Goal: Information Seeking & Learning: Learn about a topic

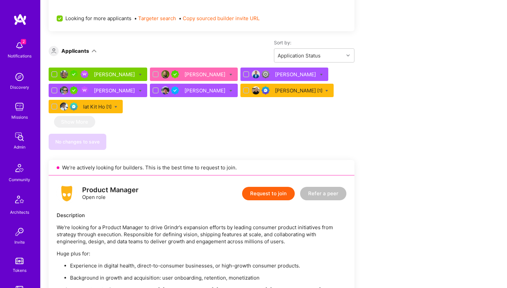
scroll to position [376, 0]
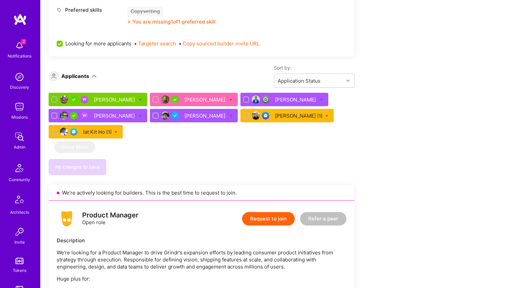
click at [91, 131] on div "Iat Kit Ho [1]" at bounding box center [97, 131] width 29 height 7
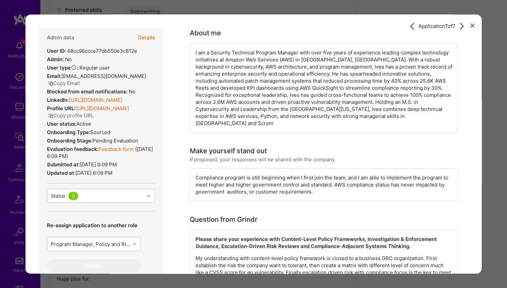
click at [108, 97] on link "[URL][DOMAIN_NAME]" at bounding box center [96, 100] width 54 height 6
click at [13, 107] on div "Application 7 of 7 Admin data Details User ID: 68cc96ccce77db550e3c812e Admin: …" at bounding box center [253, 144] width 507 height 288
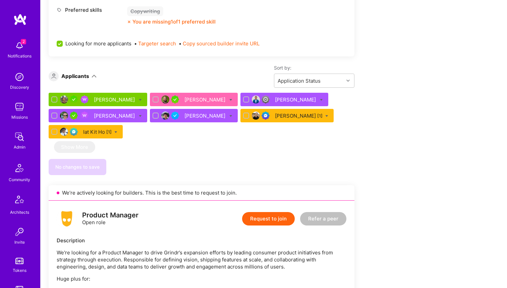
scroll to position [163, 0]
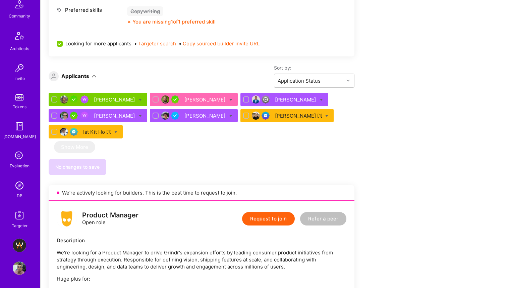
click at [17, 266] on img at bounding box center [19, 267] width 13 height 13
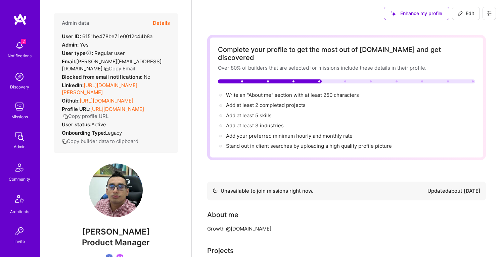
click at [17, 77] on img at bounding box center [19, 76] width 13 height 13
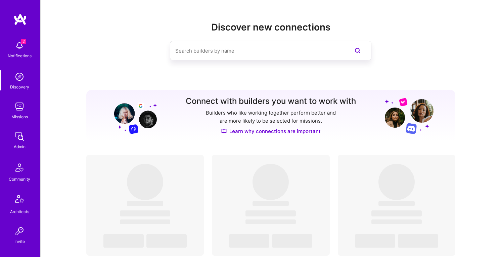
click at [20, 116] on div "Missions" at bounding box center [19, 116] width 16 height 7
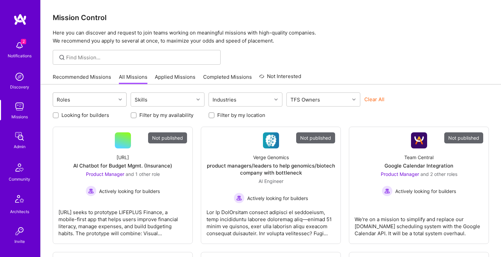
click at [87, 99] on div "Roles" at bounding box center [84, 99] width 63 height 13
click at [81, 100] on input "engin" at bounding box center [79, 99] width 14 height 7
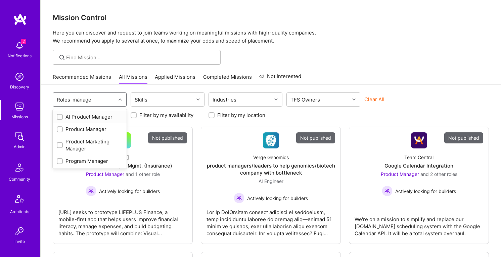
type input "manager"
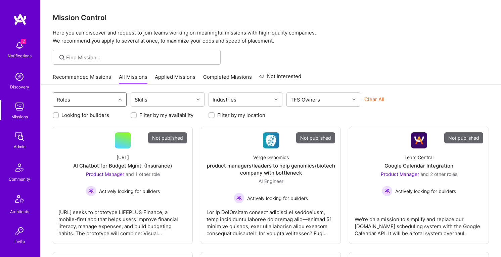
click at [83, 94] on div "Roles" at bounding box center [84, 99] width 63 height 13
click at [83, 95] on div "Roles" at bounding box center [84, 99] width 63 height 13
click at [90, 58] on input at bounding box center [140, 57] width 149 height 7
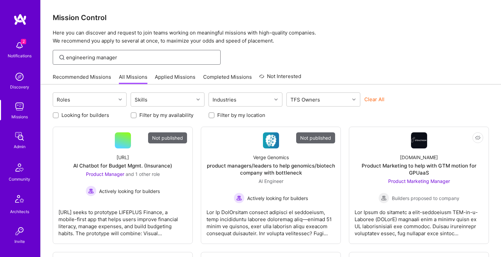
click at [130, 55] on input "engineering manager" at bounding box center [140, 57] width 149 height 7
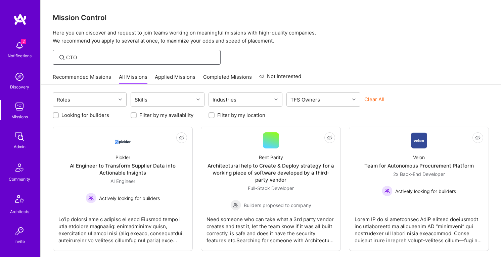
scroll to position [33, 0]
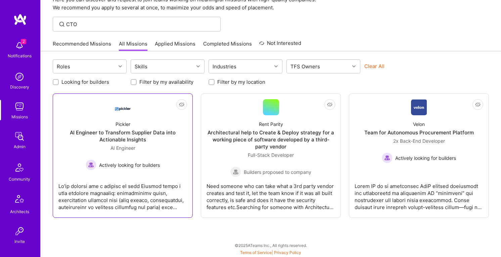
click at [154, 140] on div "AI Engineer to Transform Supplier Data into Actionable Insights" at bounding box center [122, 136] width 128 height 14
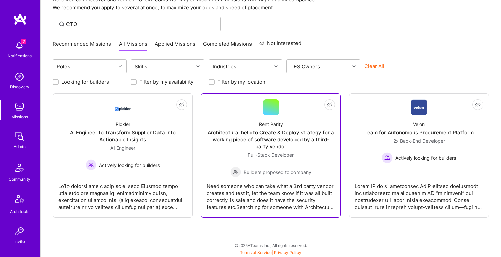
click at [261, 141] on div "Architectural help to Create & Deploy strategy for a working piece of software …" at bounding box center [270, 139] width 128 height 21
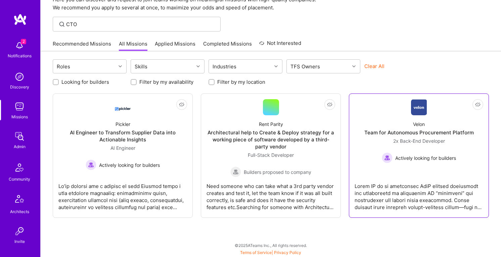
click at [387, 127] on div "Velon Team for Autonomous Procurement Platform 2x Back-End Developer Actively l…" at bounding box center [418, 139] width 128 height 48
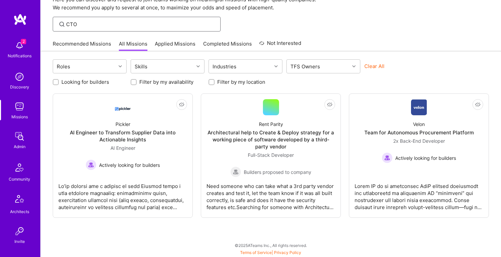
click at [96, 21] on input "CTO" at bounding box center [140, 24] width 149 height 7
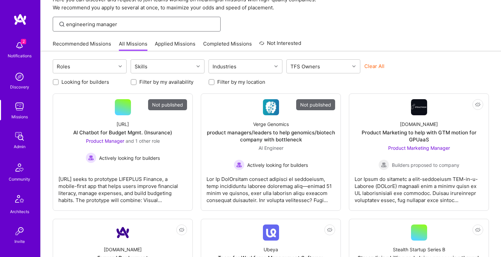
type input "engineering manager"
click at [125, 30] on div "engineering manager" at bounding box center [137, 24] width 168 height 15
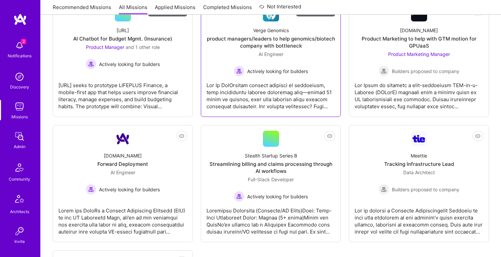
scroll to position [0, 0]
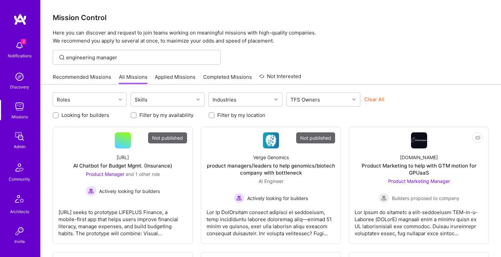
click at [118, 50] on div "engineering manager" at bounding box center [137, 57] width 168 height 15
click at [118, 53] on div "engineering manager" at bounding box center [137, 57] width 168 height 15
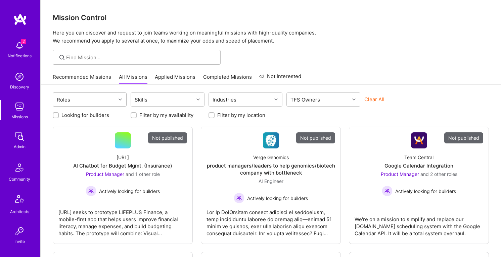
click at [99, 95] on div "Roles" at bounding box center [84, 99] width 63 height 13
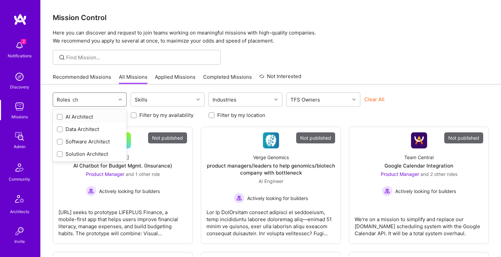
type input "c"
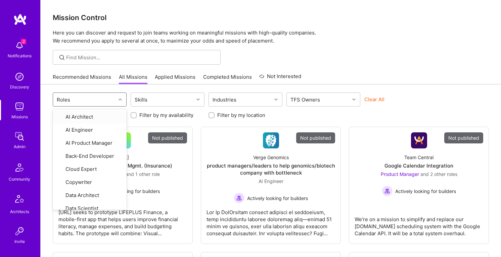
click at [263, 114] on label "Filter by my location" at bounding box center [241, 115] width 48 height 7
click at [214, 114] on input "Filter by my location" at bounding box center [212, 115] width 5 height 5
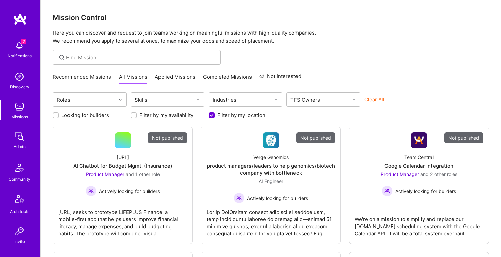
click at [210, 118] on input "Filter by my location" at bounding box center [212, 116] width 6 height 6
checkbox input "false"
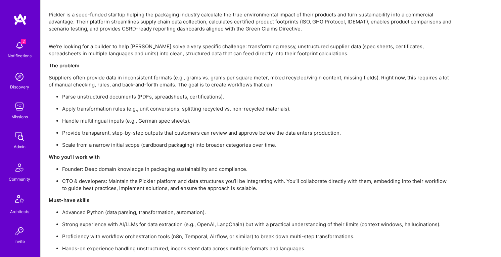
scroll to position [780, 0]
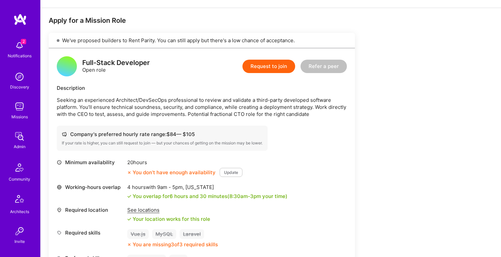
scroll to position [99, 0]
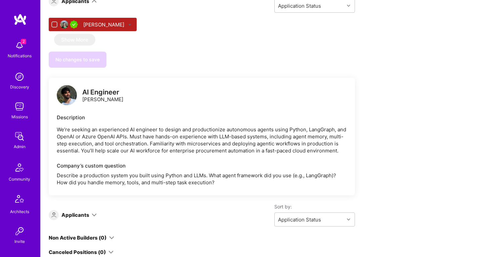
scroll to position [1063, 0]
